Goal: Task Accomplishment & Management: Manage account settings

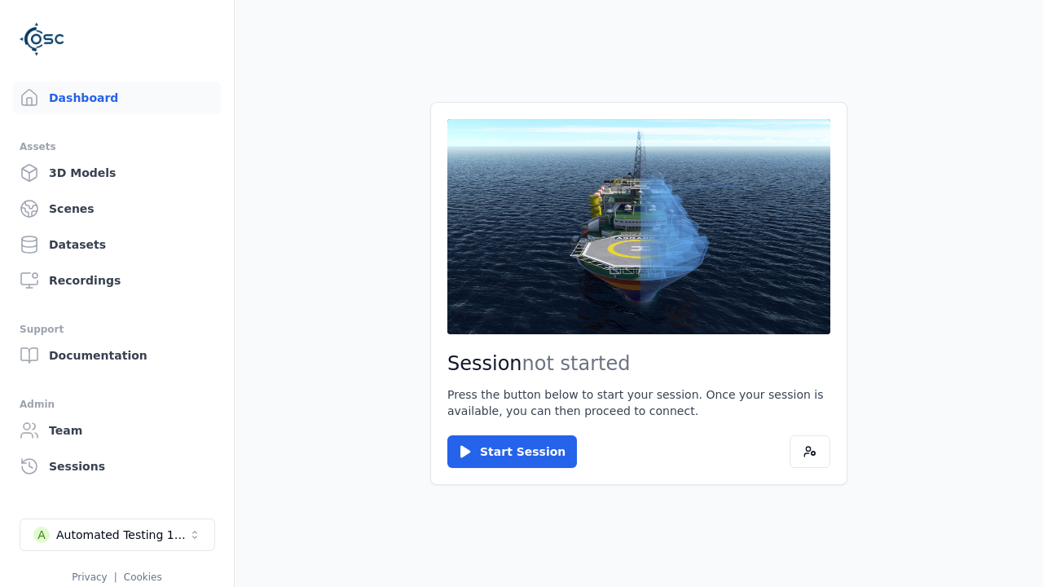
click at [117, 535] on div "Automated Testing 1 - Playwright" at bounding box center [122, 534] width 132 height 16
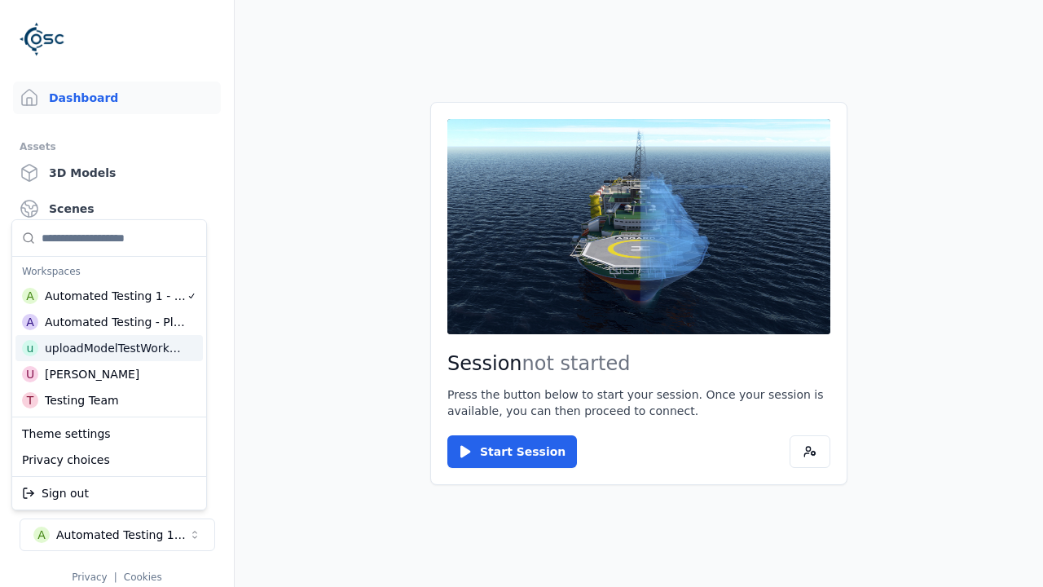
click at [522, 293] on html "Support Dashboard Assets 3D Models Scenes Datasets Recordings Support Documenta…" at bounding box center [521, 293] width 1043 height 587
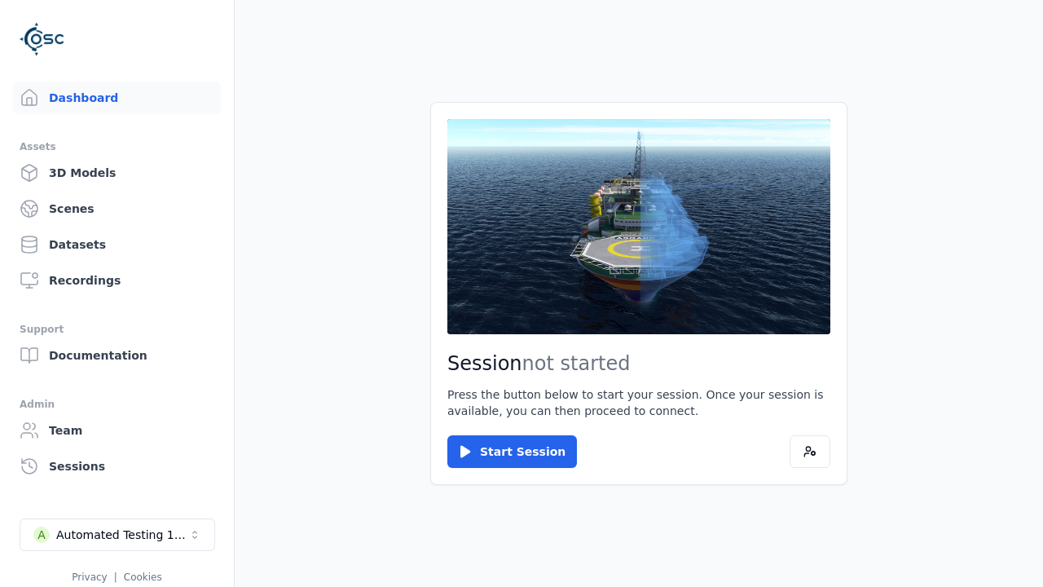
click at [117, 173] on link "3D Models" at bounding box center [117, 172] width 208 height 33
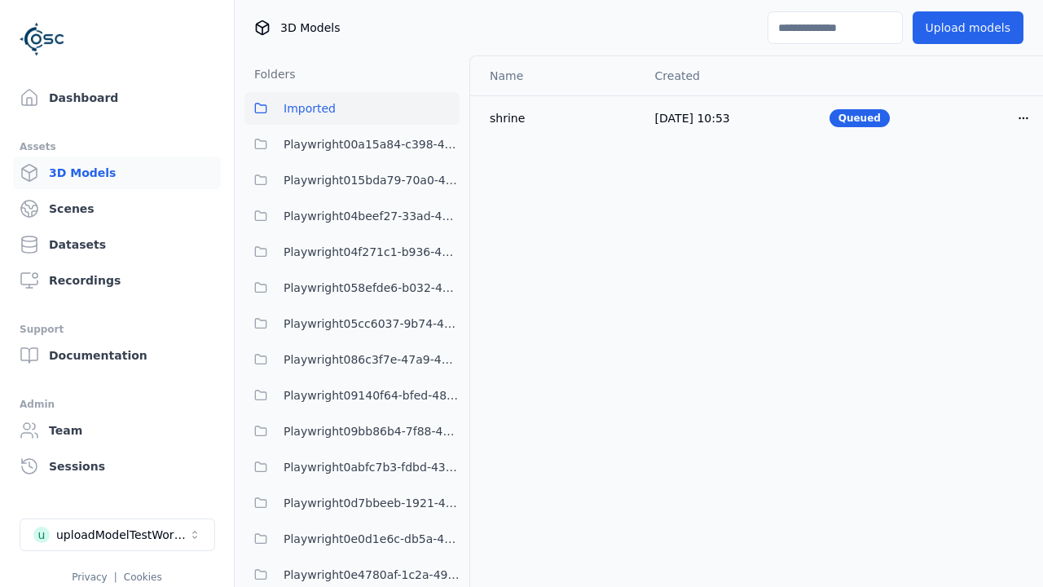
click at [1024, 117] on html "Support Dashboard Assets 3D Models Scenes Datasets Recordings Support Documenta…" at bounding box center [521, 293] width 1043 height 587
click at [988, 181] on div "Delete" at bounding box center [988, 181] width 96 height 26
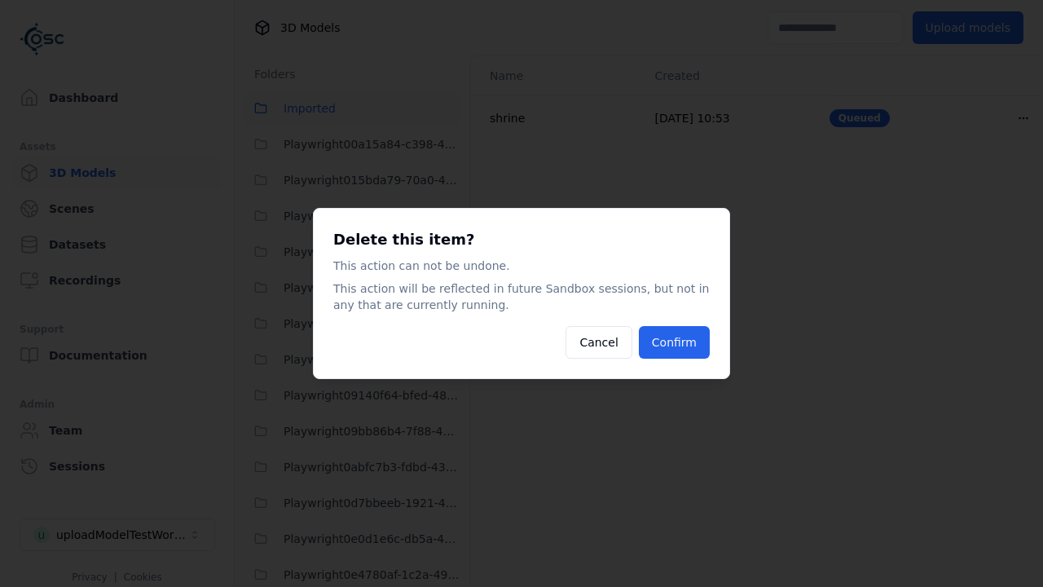
click at [674, 342] on button "Confirm" at bounding box center [674, 342] width 71 height 33
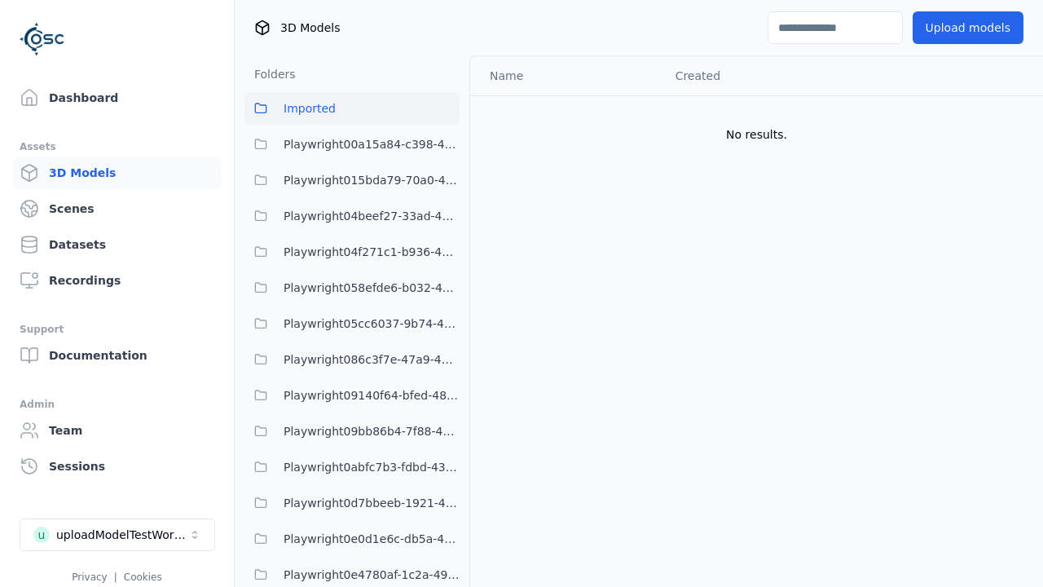
click at [967, 28] on button "Upload models" at bounding box center [968, 27] width 111 height 33
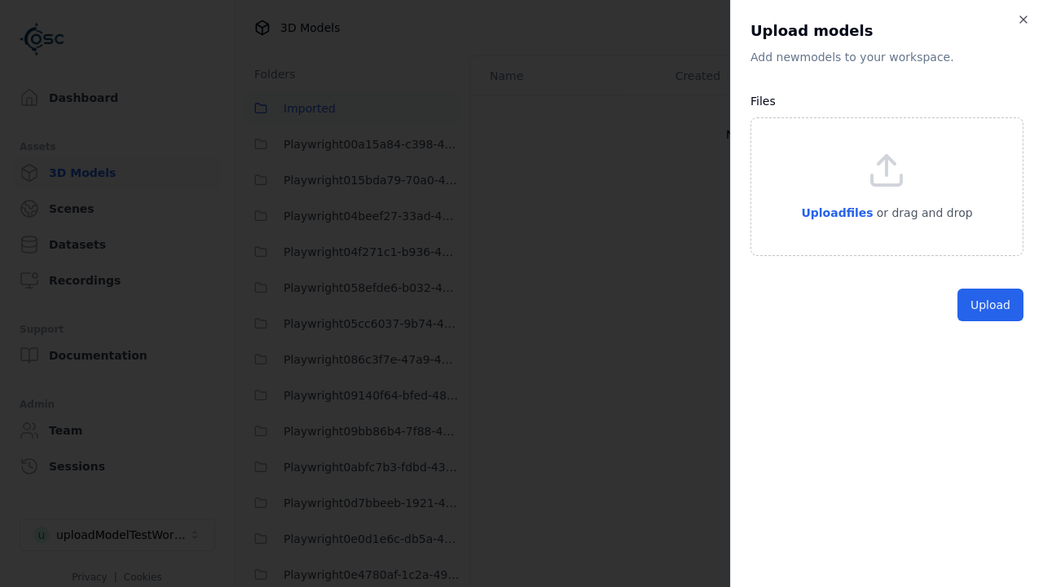
click at [990, 321] on button "Upload" at bounding box center [991, 304] width 66 height 33
